Goal: Find specific page/section: Find specific page/section

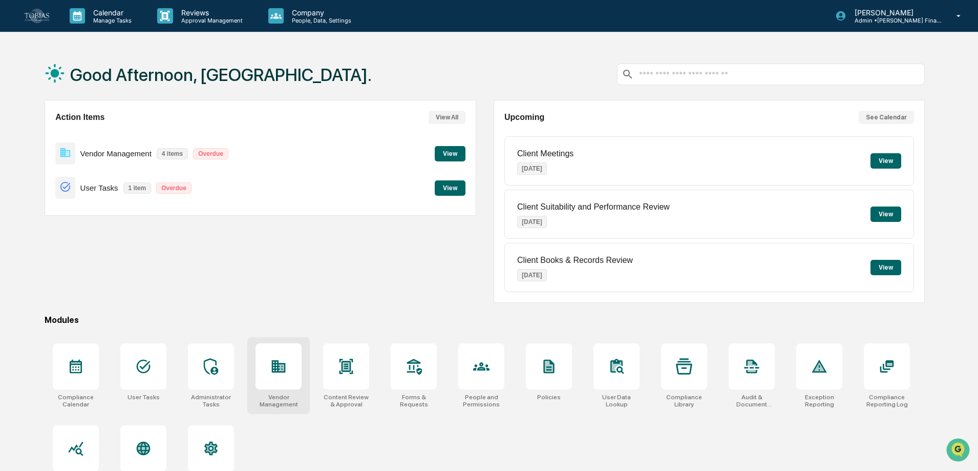
click at [286, 363] on icon at bounding box center [278, 366] width 16 height 16
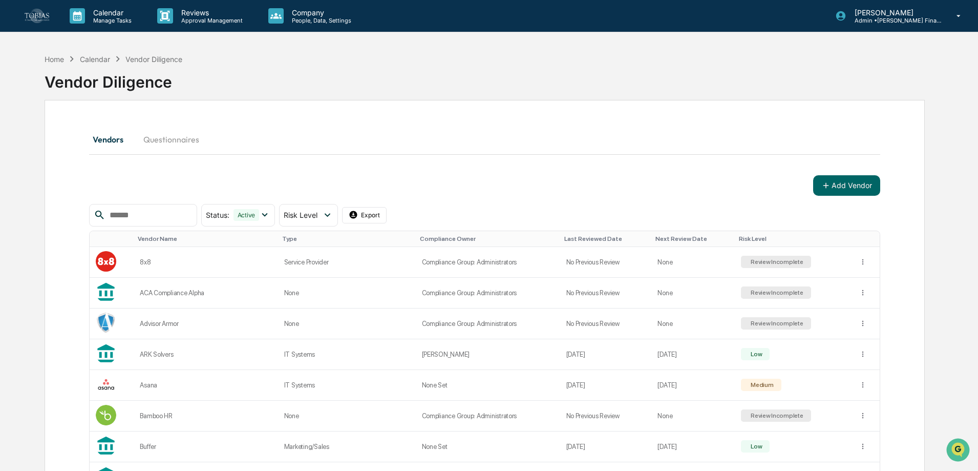
click at [137, 212] on input "text" at bounding box center [149, 214] width 87 height 13
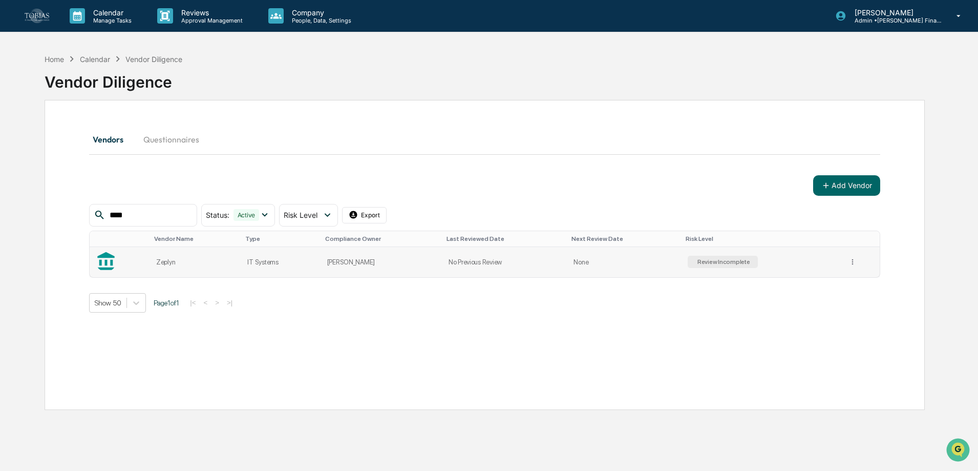
type input "****"
click at [208, 259] on div "Zeplyn" at bounding box center [195, 262] width 79 height 8
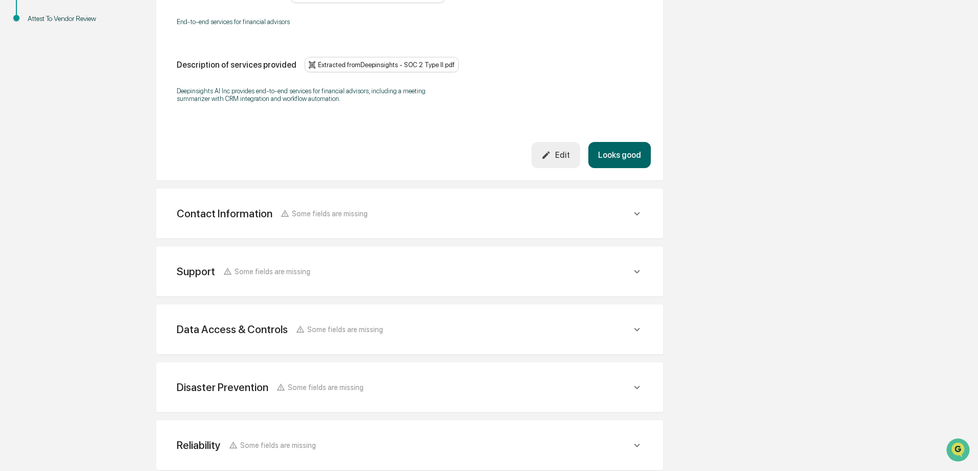
scroll to position [322, 0]
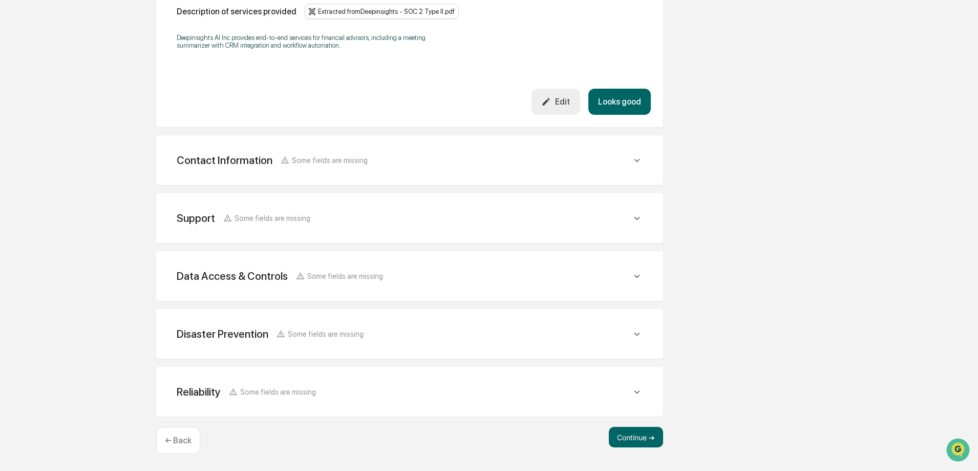
click at [165, 438] on p "← Back" at bounding box center [178, 440] width 27 height 10
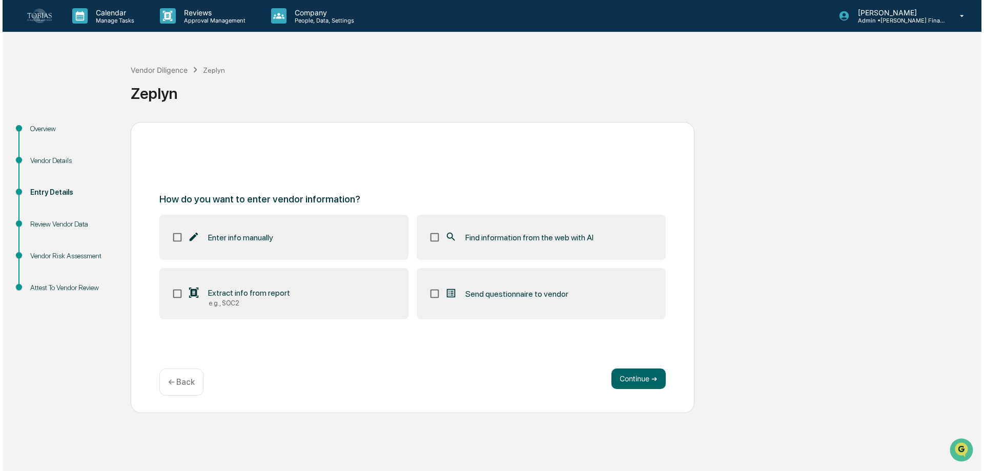
scroll to position [0, 0]
click at [163, 383] on div "← Back" at bounding box center [179, 381] width 44 height 27
